Goal: Find specific page/section: Find specific page/section

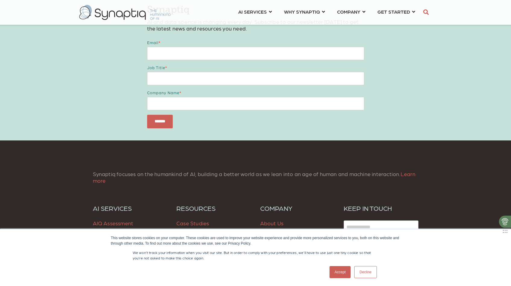
scroll to position [842, 0]
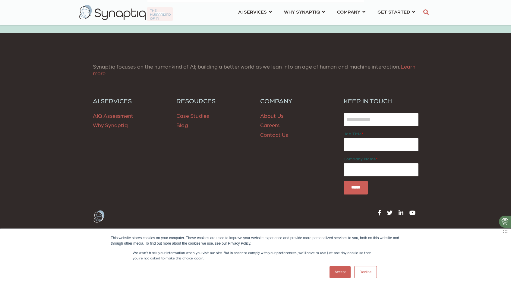
click at [339, 274] on link "Accept" at bounding box center [340, 272] width 21 height 12
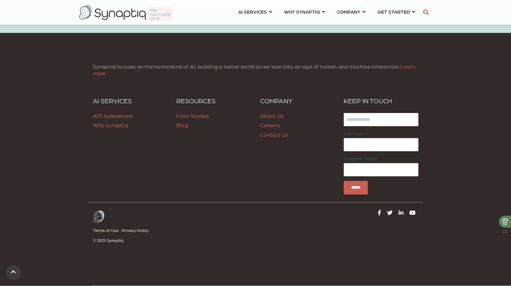
click at [280, 135] on link "Contact Us" at bounding box center [274, 134] width 28 height 6
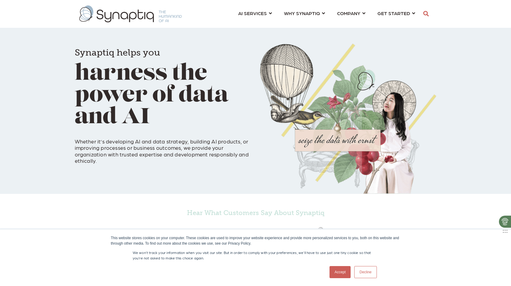
scroll to position [0, 3]
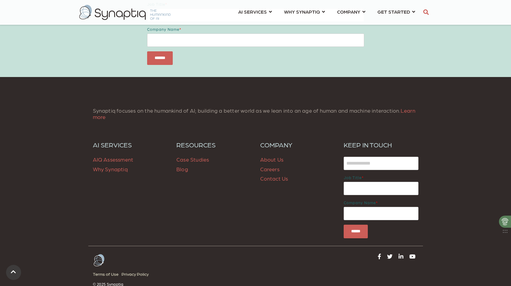
scroll to position [467, 0]
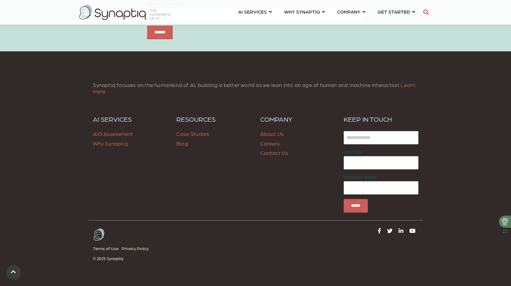
click at [275, 132] on link "About Us" at bounding box center [272, 133] width 24 height 6
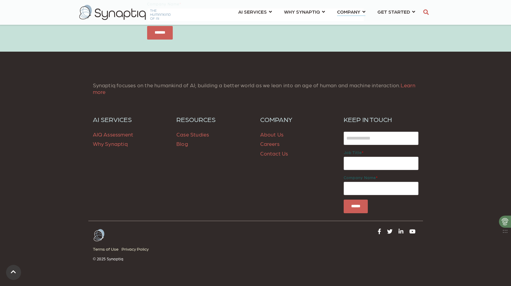
scroll to position [2382, 0]
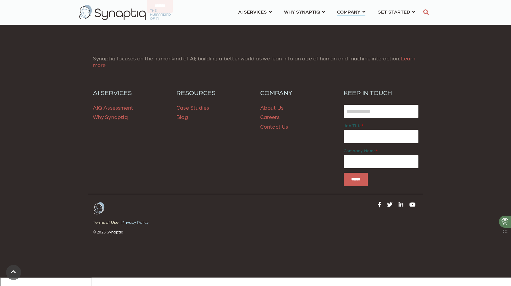
click at [141, 226] on link "Privacy Policy" at bounding box center [137, 222] width 30 height 8
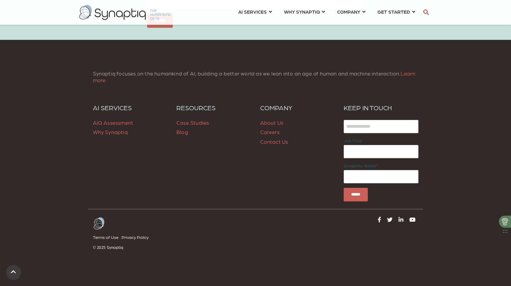
scroll to position [1112, 0]
